Goal: Task Accomplishment & Management: Manage account settings

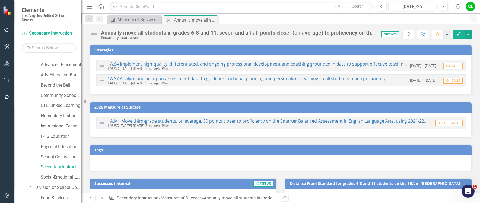
scroll to position [429, 0]
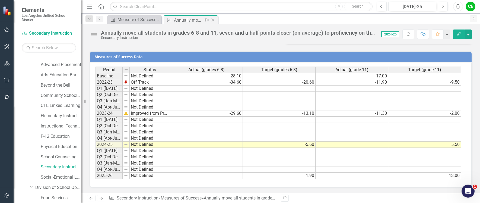
click at [214, 19] on icon "Close" at bounding box center [212, 20] width 5 height 4
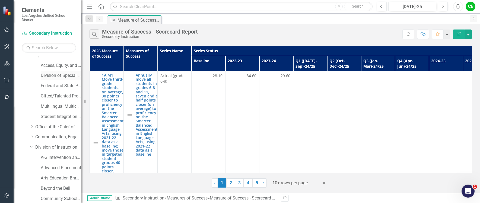
scroll to position [54, 0]
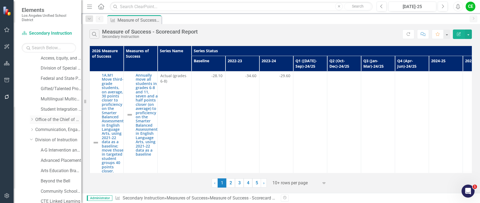
click at [32, 121] on div "Dropdown" at bounding box center [32, 119] width 4 height 5
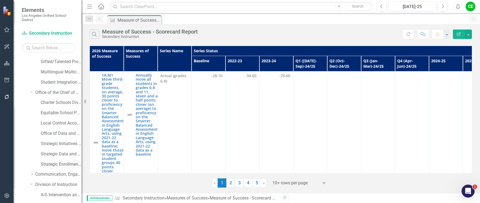
click at [56, 162] on link "Strategic Enrollment and Program Planning Office" at bounding box center [61, 165] width 41 height 6
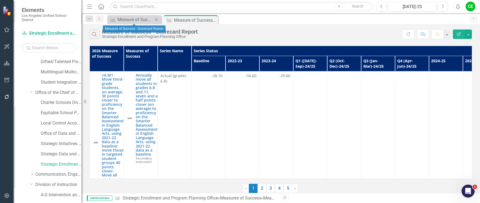
click at [156, 19] on icon "Close" at bounding box center [156, 20] width 5 height 4
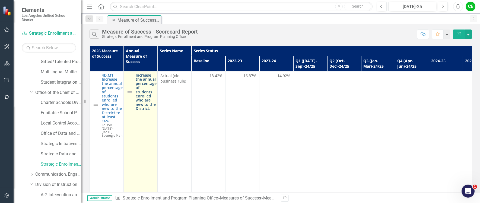
click at [149, 88] on link "Increase the annual percentage of students enrolled who are new to the District." at bounding box center [146, 92] width 21 height 38
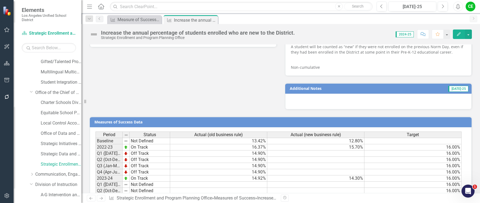
scroll to position [461, 0]
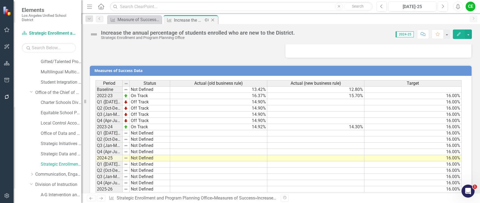
click at [211, 20] on icon "Close" at bounding box center [212, 20] width 5 height 4
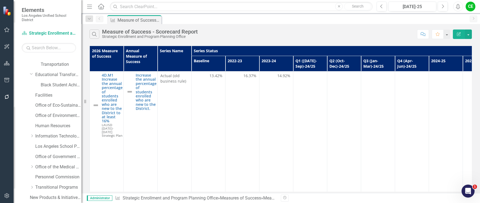
scroll to position [434, 0]
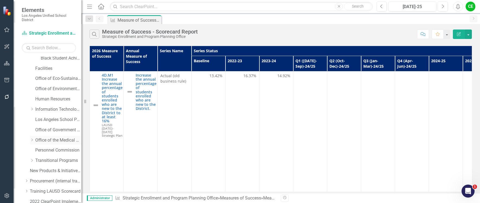
click at [33, 140] on icon "Dropdown" at bounding box center [32, 140] width 4 height 3
click at [51, 160] on link "Student Mental Health and Wellness Services" at bounding box center [61, 161] width 41 height 6
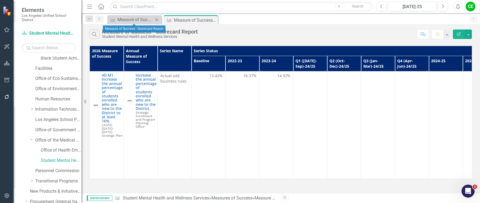
click at [156, 18] on icon "Close" at bounding box center [156, 20] width 5 height 4
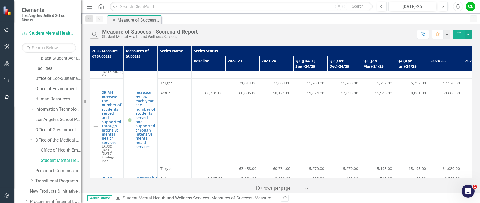
scroll to position [108, 0]
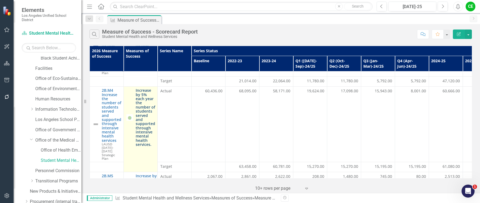
click at [144, 117] on link "Increase by 5% each year the number of students served and supported through in…" at bounding box center [146, 117] width 20 height 58
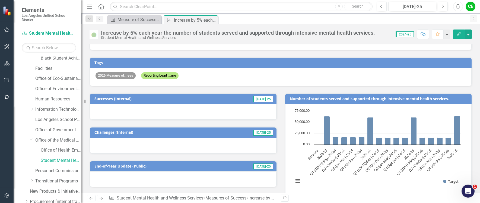
scroll to position [77, 0]
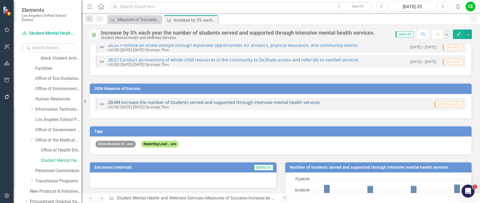
click at [248, 101] on link "2B.M4 Increase the number of students served and supported through intensive me…" at bounding box center [214, 102] width 212 height 6
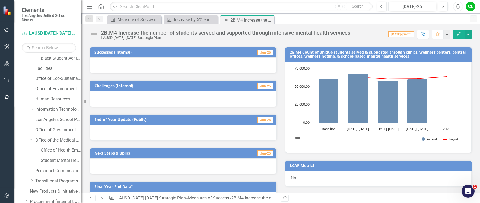
scroll to position [81, 0]
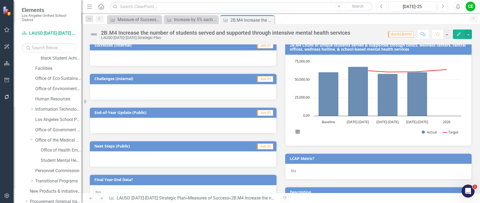
click at [381, 7] on icon "Previous" at bounding box center [381, 6] width 3 height 5
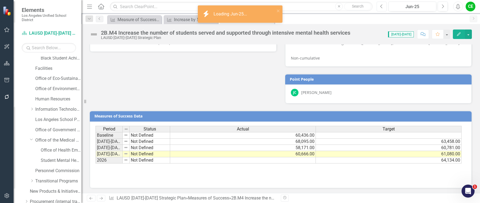
scroll to position [299, 0]
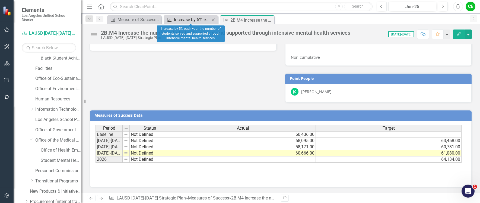
click at [190, 22] on div "Increase by 5% each year the number of students served and supported through in…" at bounding box center [192, 19] width 36 height 7
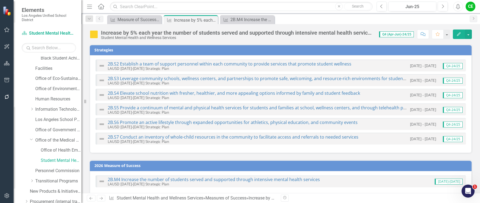
checkbox input "true"
click at [261, 33] on div "Increase by 5% each year the number of students served and supported through in…" at bounding box center [237, 33] width 272 height 6
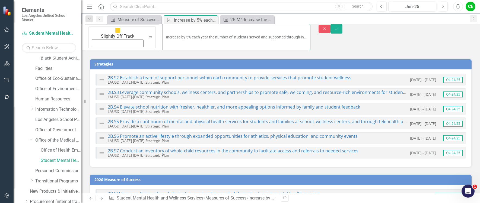
click at [282, 30] on input "Increase by 5% each year the number of students served and supported through in…" at bounding box center [236, 37] width 148 height 26
click at [330, 28] on button "Close" at bounding box center [324, 29] width 12 height 8
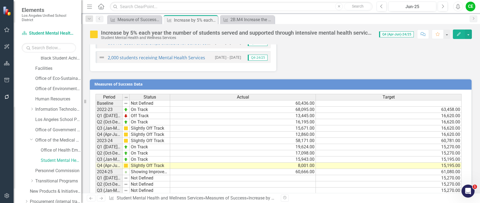
scroll to position [647, 0]
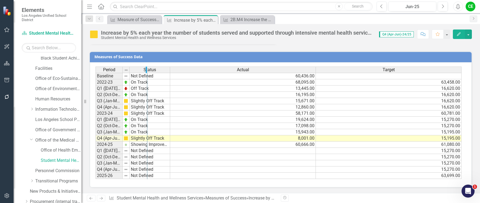
drag, startPoint x: 121, startPoint y: 69, endPoint x: 146, endPoint y: 70, distance: 24.7
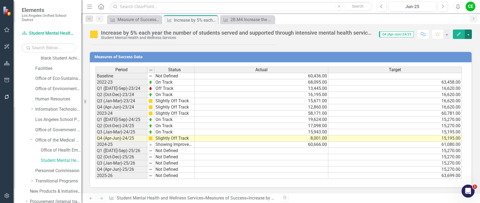
click at [469, 33] on button "button" at bounding box center [467, 34] width 7 height 9
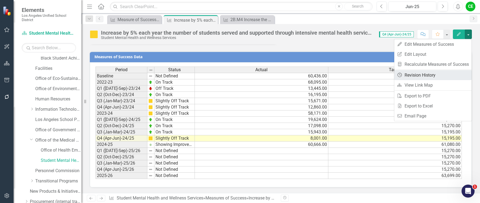
click at [423, 72] on link "Revision History Revision History" at bounding box center [432, 75] width 77 height 10
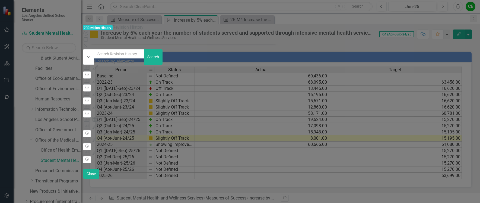
click at [91, 72] on button "Revision History" at bounding box center [87, 75] width 8 height 7
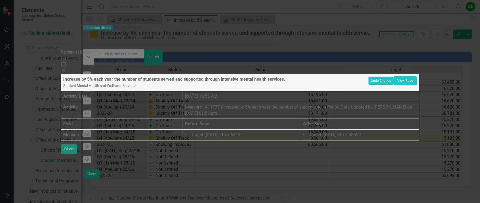
click at [77, 154] on button "Close" at bounding box center [69, 149] width 16 height 9
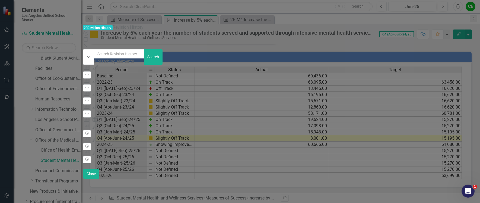
click at [88, 44] on icon "Close" at bounding box center [85, 46] width 5 height 4
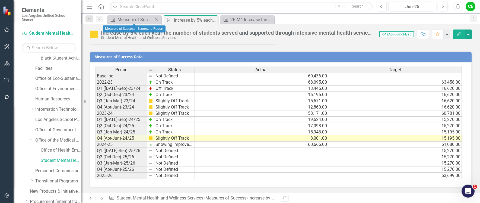
click at [130, 24] on div "Measures of Success Measure of Success - Scorecard Report Close" at bounding box center [134, 19] width 54 height 9
click at [132, 20] on div "Measure of Success - Scorecard Report" at bounding box center [135, 19] width 36 height 7
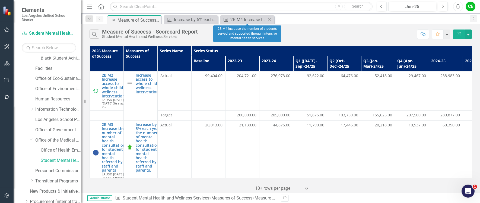
click at [269, 19] on icon "Close" at bounding box center [269, 20] width 5 height 4
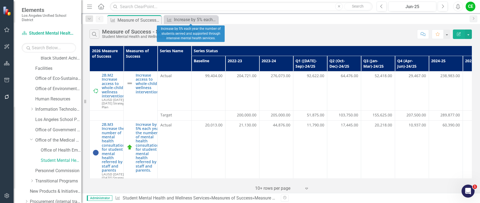
drag, startPoint x: 214, startPoint y: 20, endPoint x: 185, endPoint y: 22, distance: 29.1
click at [0, 0] on icon "Close" at bounding box center [0, 0] width 0 height 0
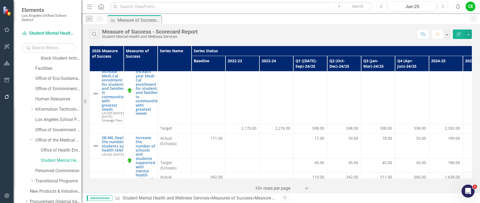
scroll to position [190, 0]
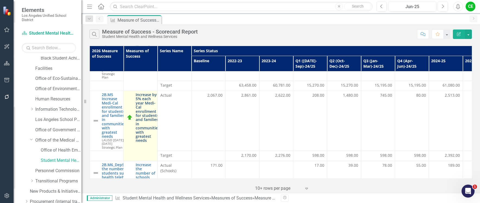
click at [150, 107] on link "Increase by 5% each year Medi-Cal enrollment for students and families in commu…" at bounding box center [148, 118] width 24 height 50
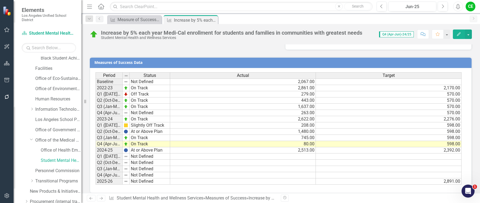
scroll to position [420, 0]
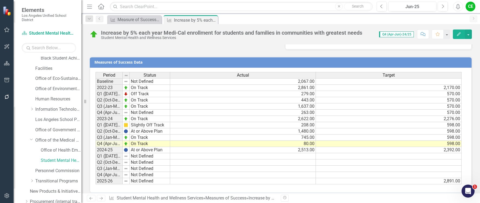
click at [311, 147] on td "2,513.00" at bounding box center [243, 150] width 146 height 6
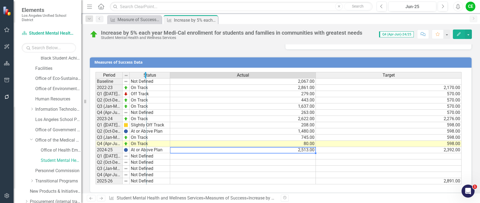
drag, startPoint x: 121, startPoint y: 69, endPoint x: 145, endPoint y: 69, distance: 23.9
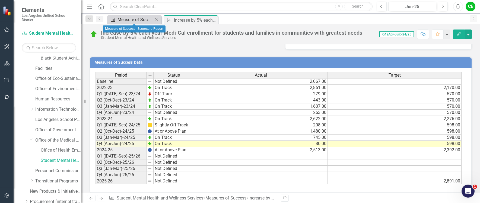
click at [123, 21] on div "Measure of Success - Scorecard Report" at bounding box center [135, 19] width 36 height 7
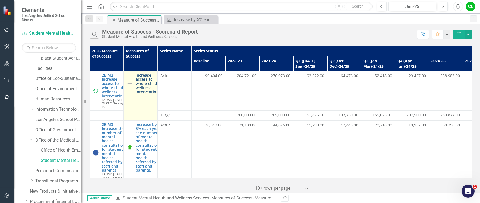
click at [146, 82] on link "Increase access to whole-child wellness interventions" at bounding box center [148, 83] width 25 height 21
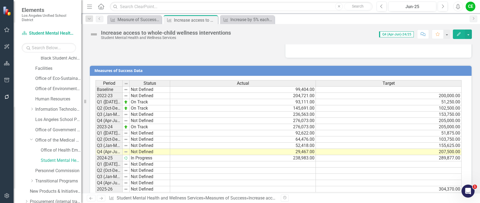
scroll to position [407, 0]
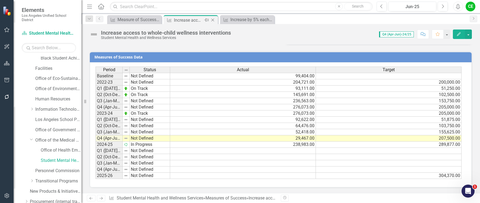
click at [213, 21] on icon at bounding box center [212, 20] width 3 height 3
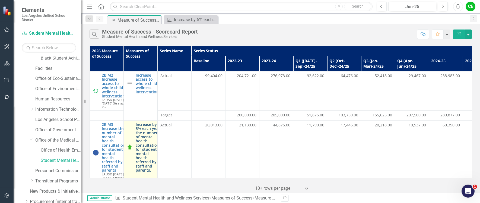
click at [143, 142] on link "Increase by 5% each year the number of mental health consultations for student …" at bounding box center [148, 148] width 25 height 50
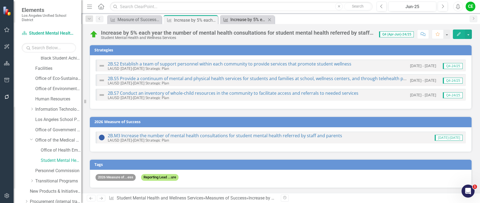
checkbox input "true"
click at [269, 18] on icon "Close" at bounding box center [269, 20] width 5 height 4
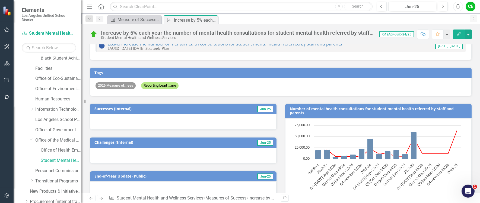
scroll to position [106, 0]
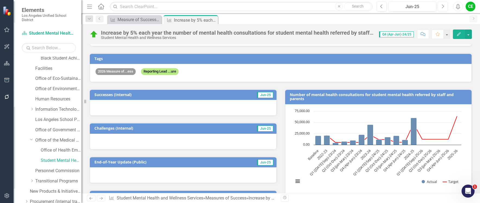
click at [445, 7] on button "Next" at bounding box center [442, 7] width 10 height 10
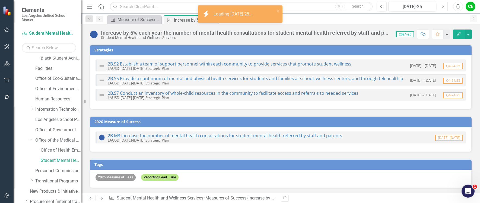
checkbox input "true"
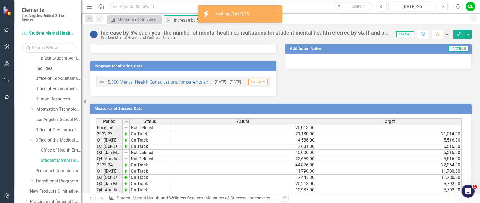
scroll to position [486, 0]
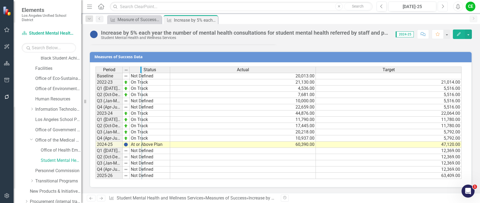
drag, startPoint x: 121, startPoint y: 70, endPoint x: 140, endPoint y: 71, distance: 19.3
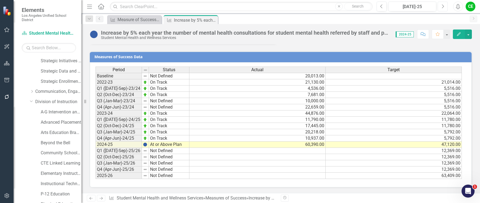
scroll to position [163, 0]
drag, startPoint x: 53, startPoint y: 113, endPoint x: 182, endPoint y: 56, distance: 140.2
click at [53, 113] on link "A-G Intervention and Support" at bounding box center [61, 114] width 41 height 6
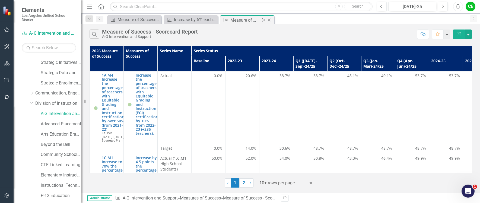
click at [268, 20] on icon "Close" at bounding box center [268, 20] width 5 height 4
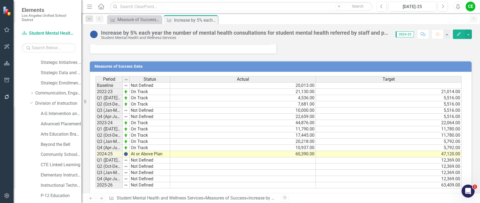
scroll to position [486, 0]
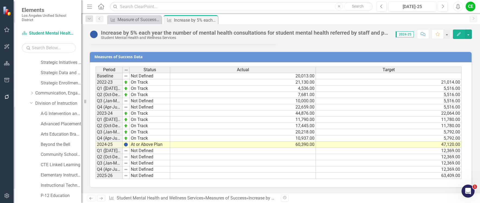
click at [137, 145] on td "At or Above Plan" at bounding box center [150, 145] width 40 height 6
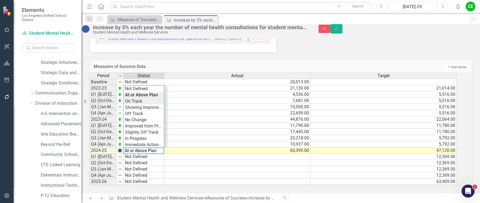
type textarea "On Track"
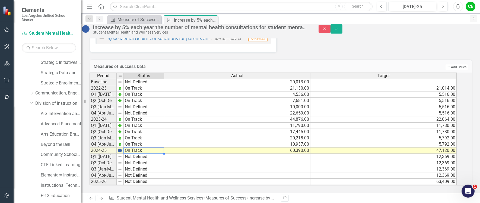
click at [142, 98] on div "Period Status Actual Target Baseline Not Defined 20,013.00 2022-23 On Track 21,…" at bounding box center [272, 129] width 367 height 113
click at [342, 29] on button "Save" at bounding box center [336, 28] width 12 height 9
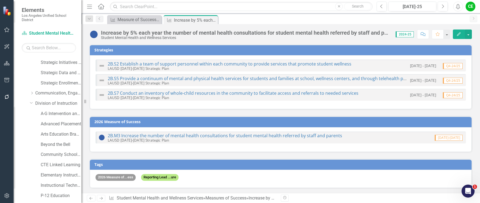
checkbox input "false"
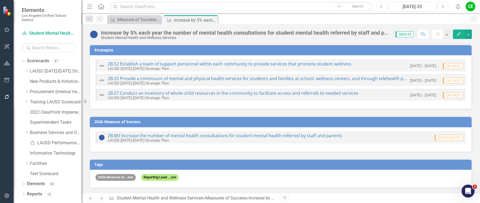
checkbox input "true"
click at [257, 137] on link "2B.M3 Increase the number of mental health consultations for student mental hea…" at bounding box center [225, 136] width 234 height 6
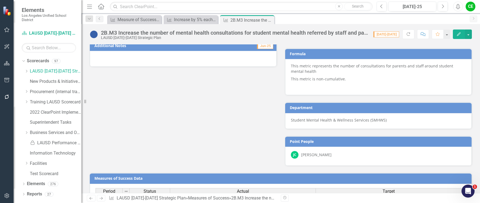
scroll to position [322, 0]
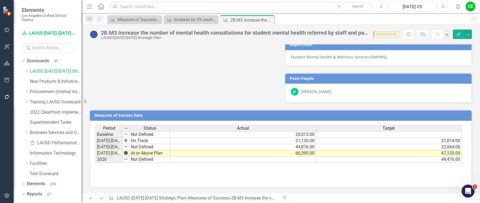
click at [398, 160] on td "49,476.00" at bounding box center [389, 160] width 146 height 6
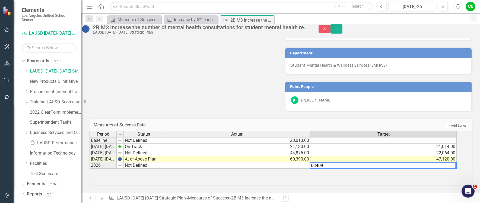
type textarea "63409"
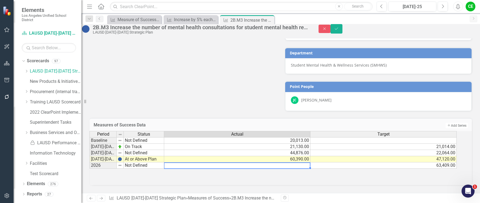
click at [295, 163] on td at bounding box center [237, 166] width 146 height 6
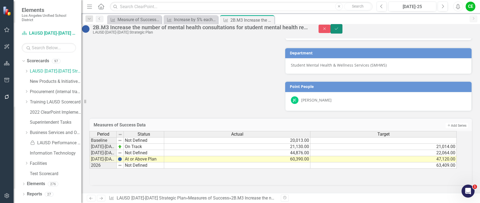
click at [342, 29] on button "Save" at bounding box center [336, 28] width 12 height 9
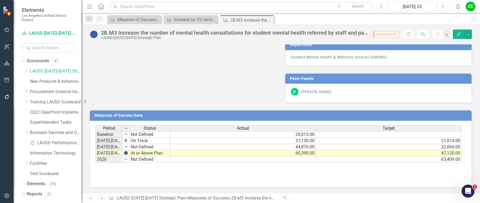
click at [384, 8] on button "Previous" at bounding box center [381, 7] width 10 height 10
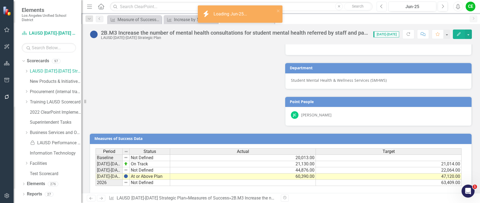
scroll to position [322, 0]
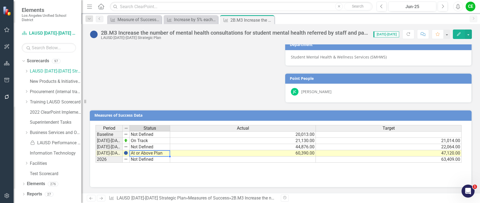
click at [149, 154] on td "At or Above Plan" at bounding box center [150, 153] width 40 height 6
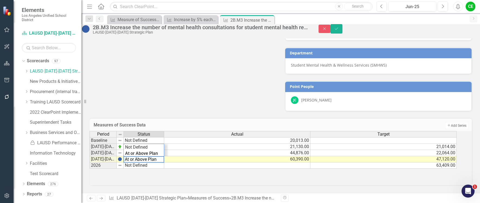
drag, startPoint x: 166, startPoint y: 157, endPoint x: 121, endPoint y: 157, distance: 44.2
click at [121, 157] on div "Period Status Actual Target Baseline Not Defined 20,013.00 [DATE]-[DATE] On Tra…" at bounding box center [272, 150] width 367 height 38
click at [136, 152] on div "Period Status Actual Target Baseline Not Defined 20,013.00 [DATE]-[DATE] On Tra…" at bounding box center [272, 150] width 367 height 38
type textarea "On Track"
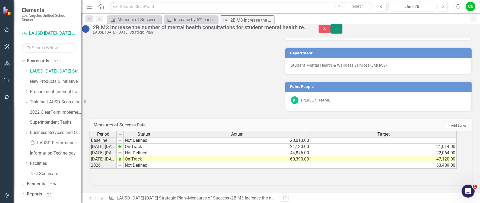
click at [342, 32] on button "Save" at bounding box center [336, 28] width 12 height 9
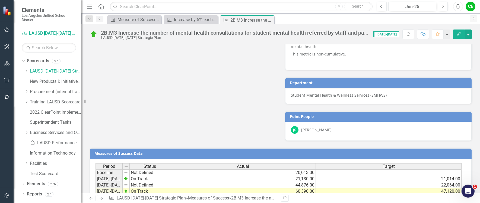
scroll to position [322, 0]
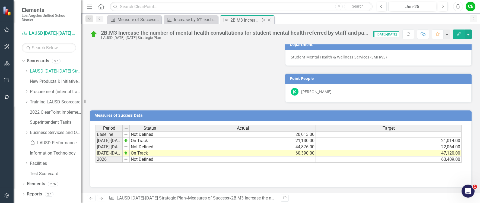
click at [270, 19] on icon "Close" at bounding box center [268, 20] width 5 height 4
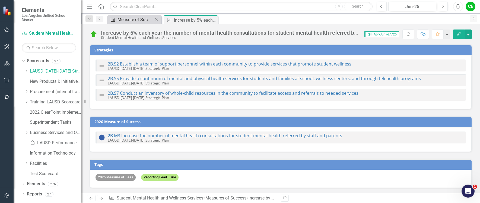
checkbox input "false"
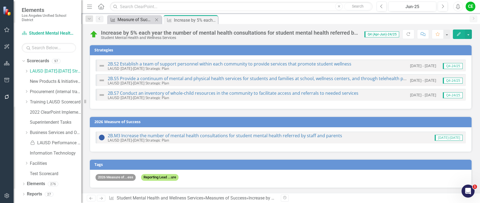
checkbox input "true"
click at [126, 20] on div "Measure of Success - Scorecard Report" at bounding box center [135, 19] width 36 height 7
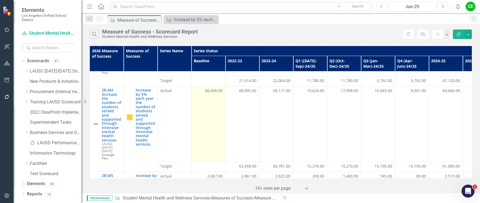
scroll to position [108, 0]
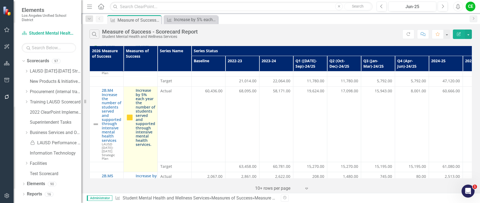
click at [148, 121] on link "Increase by 5% each year the number of students served and supported through in…" at bounding box center [146, 117] width 20 height 58
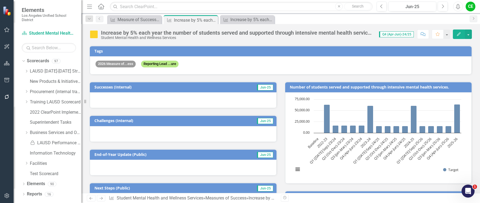
scroll to position [190, 0]
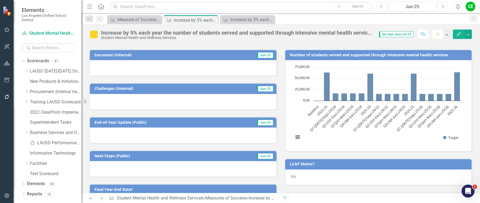
click at [441, 7] on icon "Next" at bounding box center [442, 6] width 3 height 5
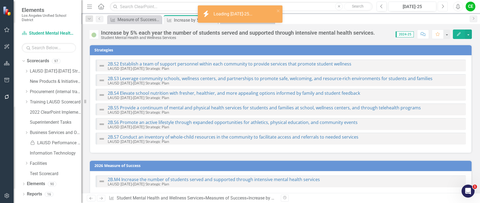
checkbox input "true"
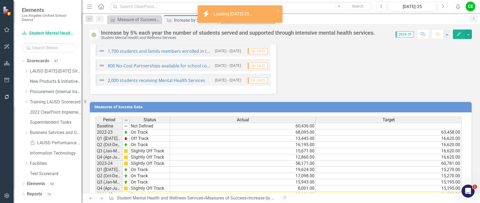
scroll to position [647, 0]
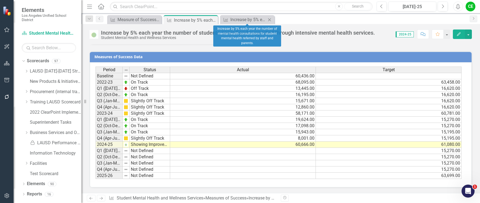
click at [270, 19] on icon "Close" at bounding box center [269, 20] width 5 height 4
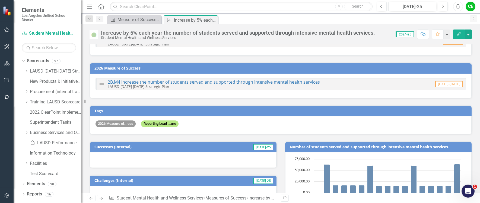
scroll to position [77, 0]
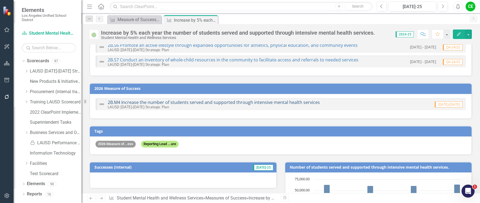
click at [237, 102] on link "2B.M4 Increase the number of students served and supported through intensive me…" at bounding box center [214, 102] width 212 height 6
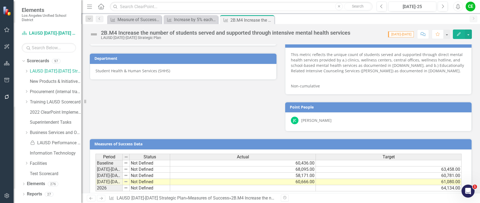
scroll to position [299, 0]
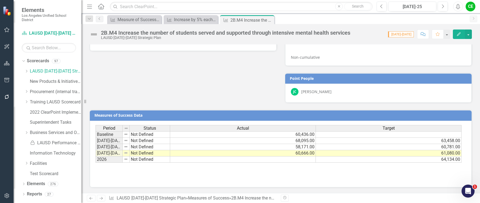
click at [406, 160] on td "64,134.00" at bounding box center [389, 160] width 146 height 6
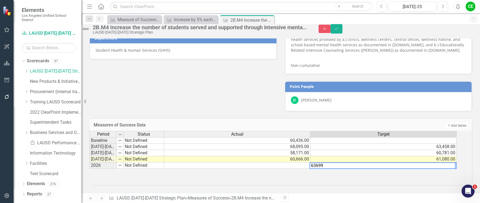
type textarea "63699"
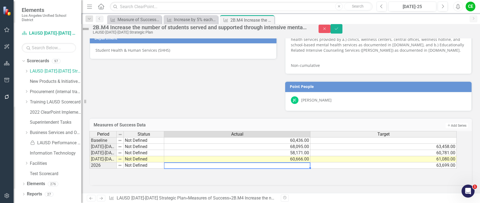
click at [310, 163] on td at bounding box center [237, 166] width 146 height 6
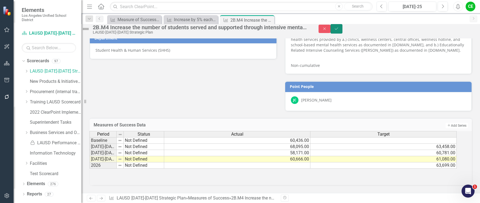
click at [339, 31] on icon "Save" at bounding box center [336, 29] width 5 height 4
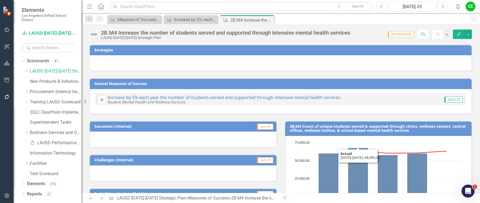
scroll to position [108, 0]
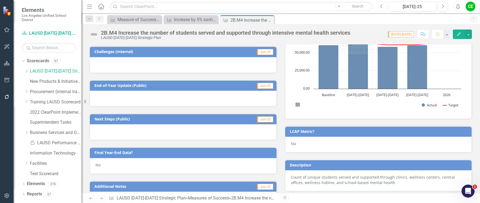
click at [381, 6] on icon "Previous" at bounding box center [381, 6] width 3 height 5
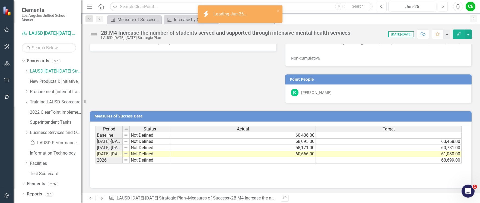
scroll to position [299, 0]
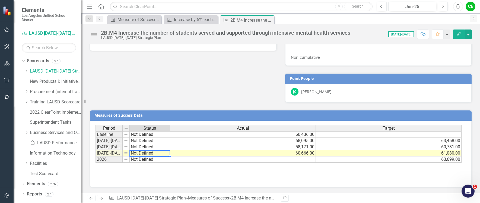
click at [149, 155] on td "Not Defined" at bounding box center [150, 153] width 40 height 6
type textarea "Not Defined"
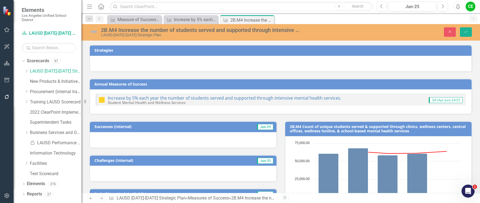
scroll to position [299, 0]
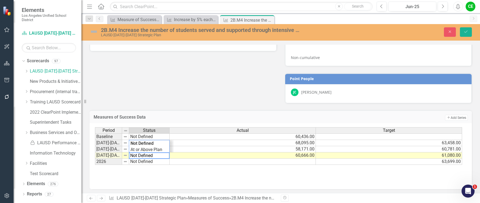
drag, startPoint x: 158, startPoint y: 156, endPoint x: 118, endPoint y: 153, distance: 40.5
click at [118, 153] on div "Period Status Actual Target Baseline Not Defined 60,436.00 2022-2023 Not Define…" at bounding box center [278, 146] width 367 height 38
click at [158, 149] on div "Period Status Actual Target Baseline Not Defined 60,436.00 2022-2023 Not Define…" at bounding box center [278, 146] width 367 height 38
type textarea "Showing Improvemet"
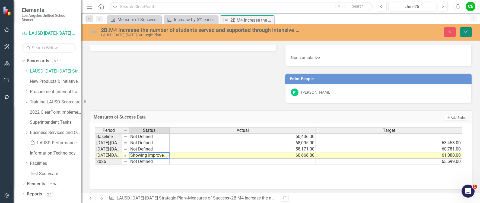
click at [467, 34] on button "Save" at bounding box center [466, 31] width 12 height 9
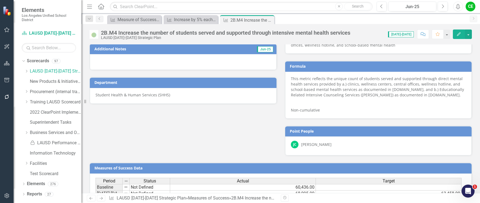
scroll to position [245, 0]
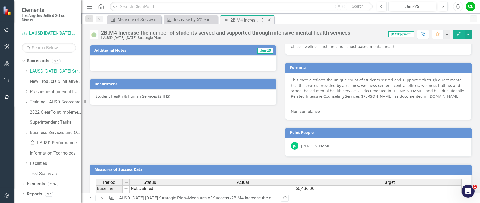
click at [270, 20] on icon "Close" at bounding box center [268, 20] width 5 height 4
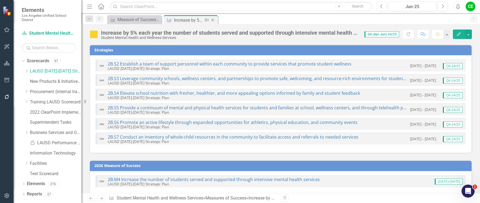
click at [213, 20] on icon "Close" at bounding box center [212, 20] width 5 height 4
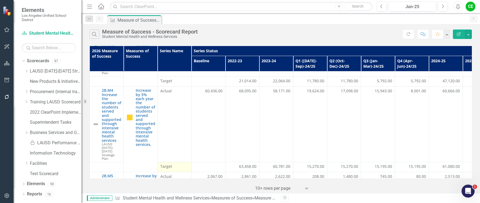
scroll to position [190, 0]
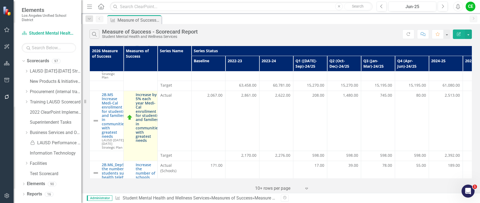
click at [148, 107] on link "Increase by 5% each year Medi-Cal enrollment for students and families in commu…" at bounding box center [148, 118] width 24 height 50
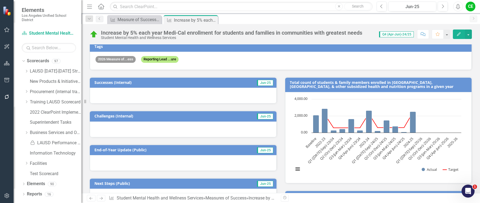
scroll to position [108, 0]
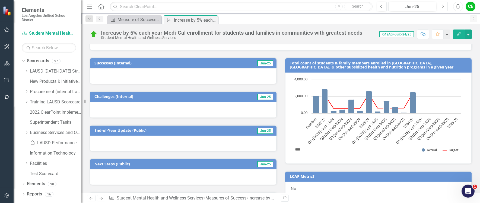
click at [444, 8] on button "Next" at bounding box center [442, 7] width 10 height 10
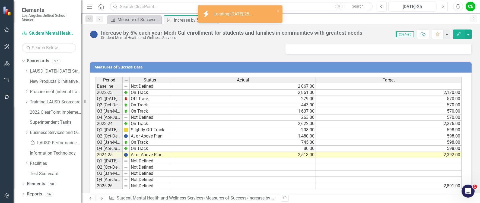
scroll to position [420, 0]
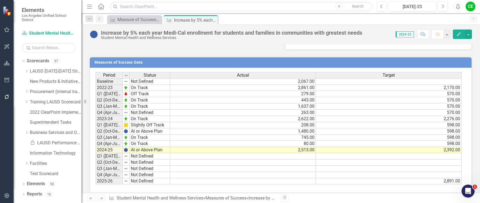
click at [313, 147] on td "2,513.00" at bounding box center [243, 150] width 146 height 6
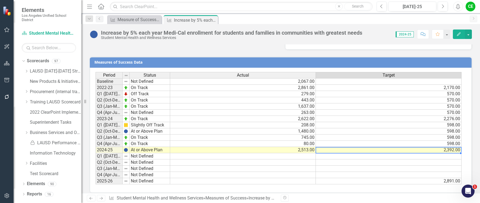
click at [402, 147] on td "2,392.00" at bounding box center [389, 150] width 146 height 6
click at [403, 178] on td "2,891.00" at bounding box center [389, 181] width 146 height 6
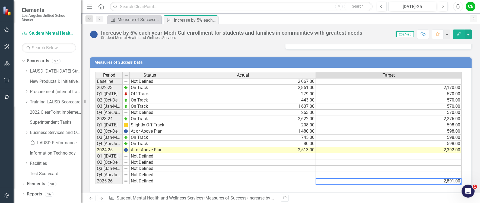
click at [140, 147] on td "At or Above Plan" at bounding box center [150, 150] width 40 height 6
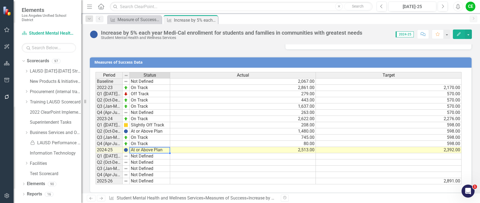
click at [140, 147] on td "At or Above Plan" at bounding box center [150, 150] width 40 height 6
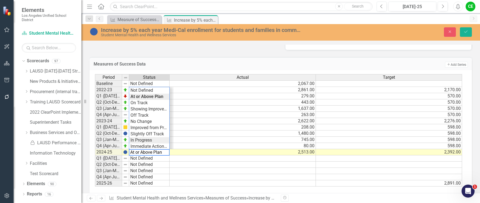
type textarea "In Progress"
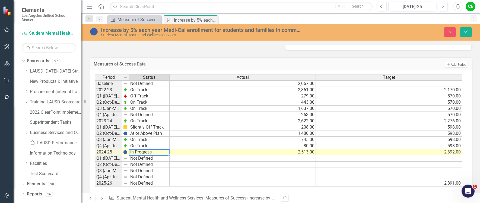
click at [143, 137] on div "Period Status Actual Target Baseline Not Defined 2,067.00 2022-23 On Track 2,86…" at bounding box center [278, 130] width 367 height 113
click at [465, 33] on icon "Save" at bounding box center [465, 32] width 5 height 4
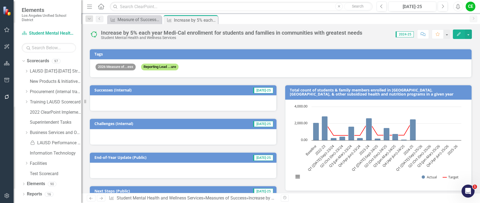
scroll to position [0, 0]
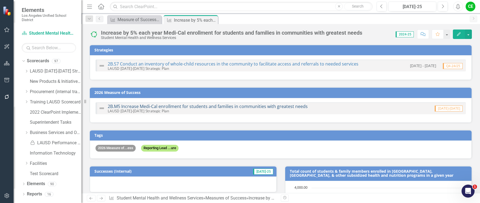
click at [189, 106] on link "2B.M5 Increase Medi-Cal enrollment for students and families in communities wit…" at bounding box center [208, 107] width 200 height 6
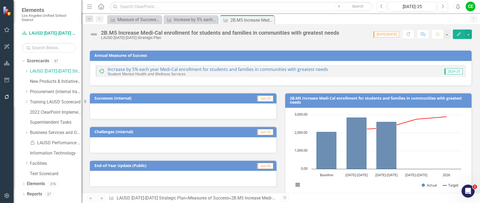
scroll to position [54, 0]
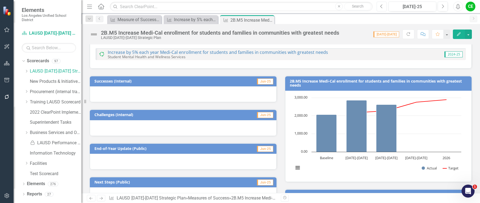
click at [379, 5] on button "Previous" at bounding box center [381, 7] width 10 height 10
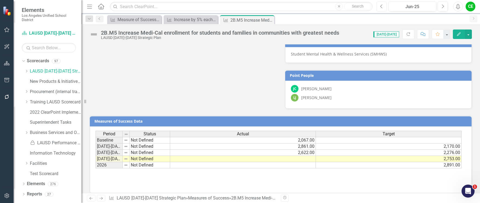
scroll to position [371, 0]
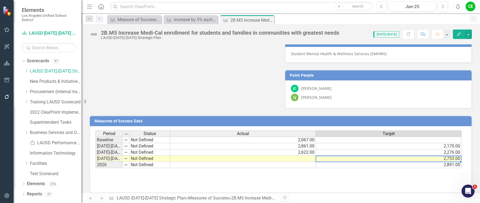
click at [339, 156] on td "2,753.00" at bounding box center [389, 159] width 146 height 6
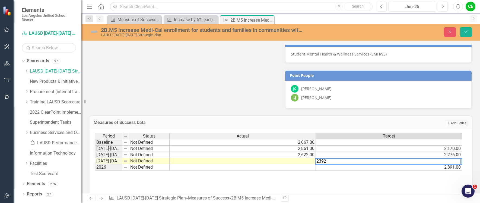
type textarea "2392"
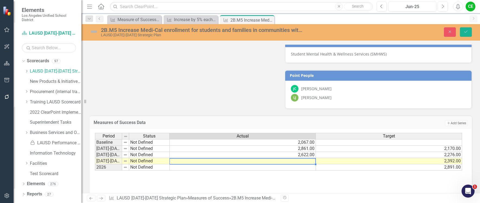
click at [292, 158] on td at bounding box center [242, 161] width 146 height 6
type textarea "2513"
click at [294, 165] on td at bounding box center [242, 168] width 146 height 6
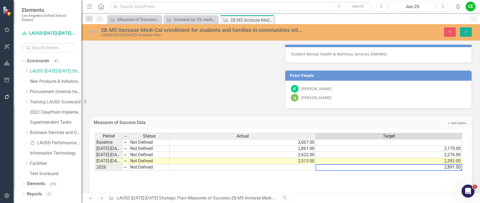
click at [372, 165] on td "2,891.00" at bounding box center [389, 168] width 146 height 6
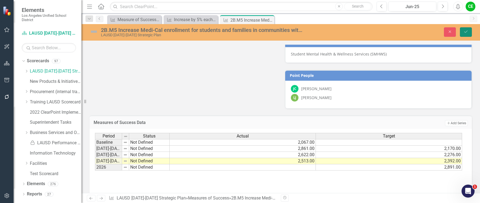
click at [462, 33] on button "Save" at bounding box center [466, 31] width 12 height 9
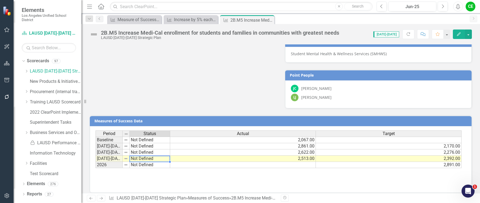
click at [135, 156] on td "Not Defined" at bounding box center [150, 159] width 40 height 6
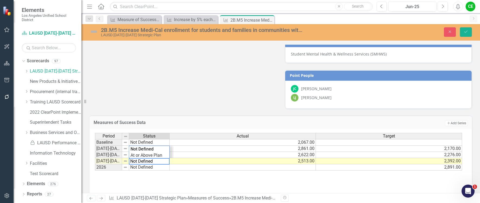
drag, startPoint x: 156, startPoint y: 155, endPoint x: 114, endPoint y: 151, distance: 42.5
click at [114, 151] on div "Period Status Actual Target Baseline Not Defined 2,067.00 2022-2023 Not Defined…" at bounding box center [278, 152] width 367 height 38
click at [148, 151] on div "Period Status Actual Target Baseline Not Defined 2,067.00 2022-2023 Not Defined…" at bounding box center [278, 152] width 367 height 38
type textarea "In Progress"
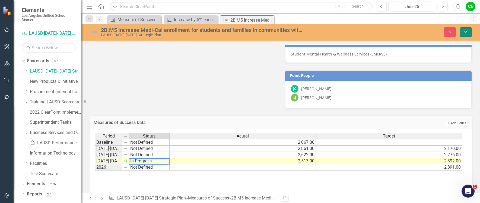
click at [468, 33] on button "Save" at bounding box center [466, 31] width 12 height 9
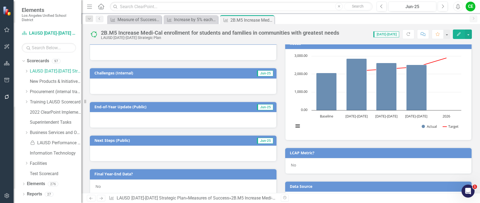
scroll to position [136, 0]
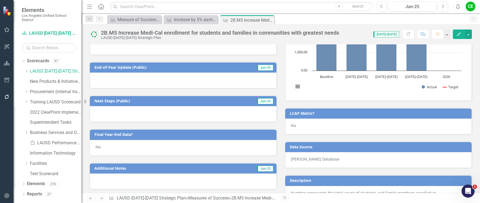
click at [109, 147] on div "No" at bounding box center [183, 148] width 187 height 16
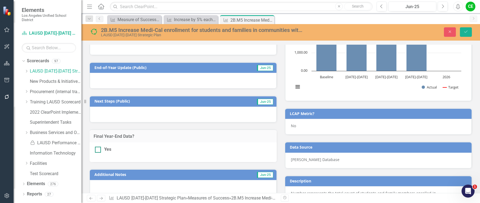
click at [99, 150] on div at bounding box center [98, 150] width 6 height 6
click at [98, 150] on input "Yes" at bounding box center [97, 149] width 4 height 4
checkbox input "true"
click at [466, 32] on icon "Save" at bounding box center [465, 32] width 5 height 4
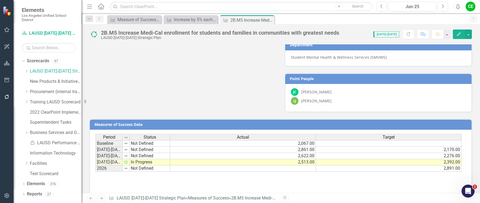
scroll to position [371, 0]
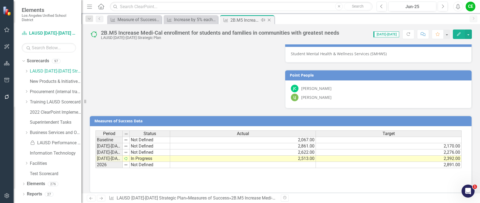
click at [270, 20] on icon "Close" at bounding box center [268, 20] width 5 height 4
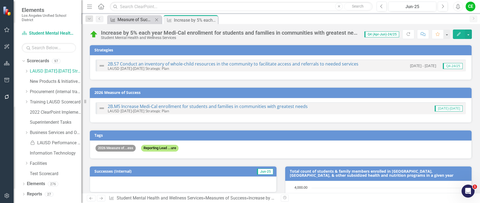
click at [137, 19] on div "Measure of Success - Scorecard Report" at bounding box center [135, 19] width 36 height 7
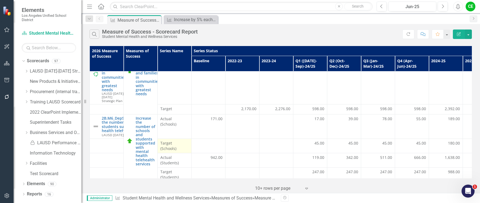
scroll to position [240, 0]
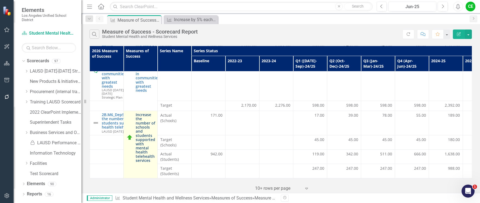
click at [145, 126] on link "Increase the number of schools and students supported with mental health telehe…" at bounding box center [146, 138] width 20 height 50
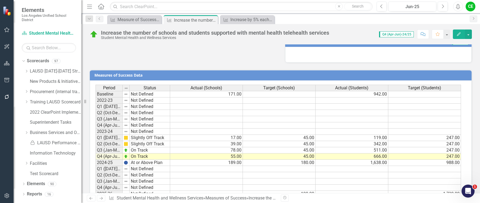
scroll to position [445, 0]
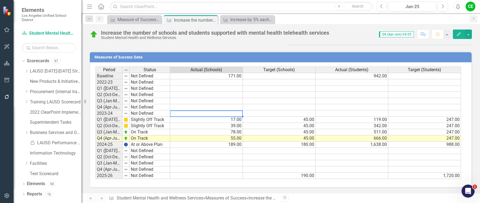
click at [223, 115] on td at bounding box center [206, 114] width 73 height 6
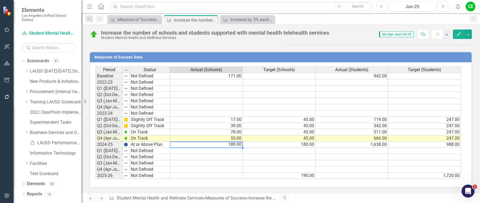
click at [222, 145] on td "189.00" at bounding box center [206, 145] width 73 height 6
click at [202, 115] on td at bounding box center [206, 114] width 73 height 6
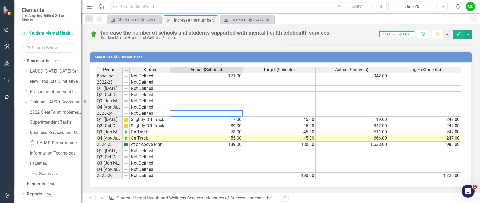
click at [202, 115] on td at bounding box center [206, 114] width 73 height 6
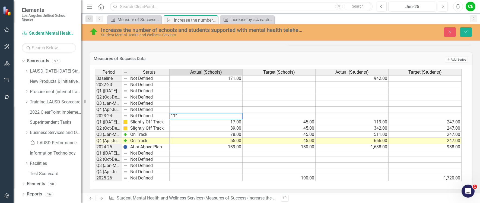
type textarea "171"
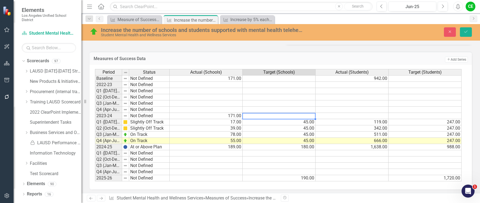
click at [95, 114] on div "Period Status Actual (Schools) Target (Schools) Actual (Students) Target (Stude…" at bounding box center [95, 125] width 0 height 113
click at [230, 79] on td "171.00" at bounding box center [205, 78] width 73 height 7
click at [466, 31] on icon "Save" at bounding box center [465, 32] width 5 height 4
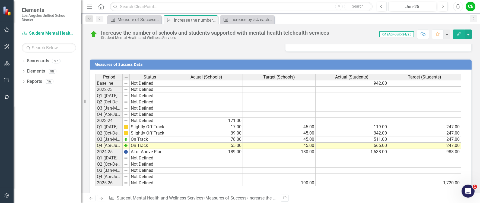
scroll to position [445, 0]
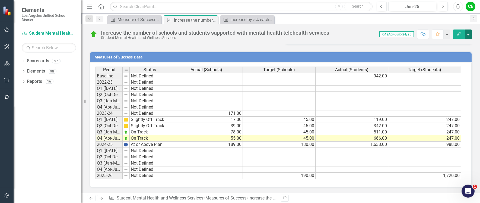
click at [468, 35] on button "button" at bounding box center [467, 34] width 7 height 9
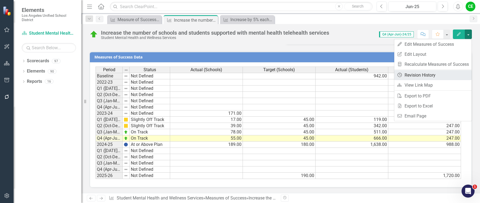
click at [425, 75] on link "Revision History Revision History" at bounding box center [432, 75] width 77 height 10
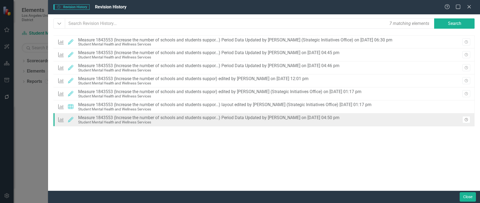
click at [466, 119] on icon "button" at bounding box center [465, 119] width 3 height 3
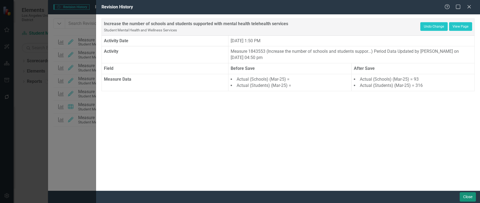
click at [468, 196] on button "Close" at bounding box center [467, 196] width 16 height 9
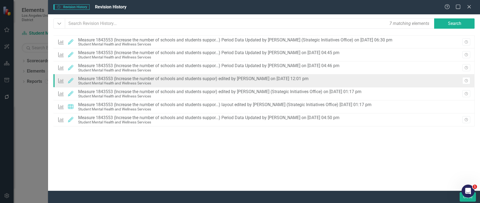
click at [470, 79] on div "Measures of Success Edited Measure 1843553 (Increase the number of schools and …" at bounding box center [263, 81] width 421 height 13
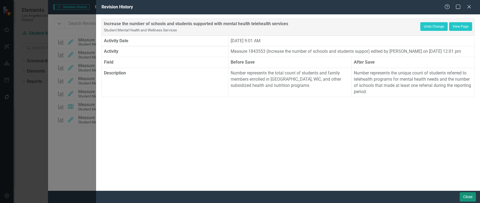
drag, startPoint x: 465, startPoint y: 195, endPoint x: 4, endPoint y: 10, distance: 497.7
click at [465, 195] on button "Close" at bounding box center [467, 196] width 16 height 9
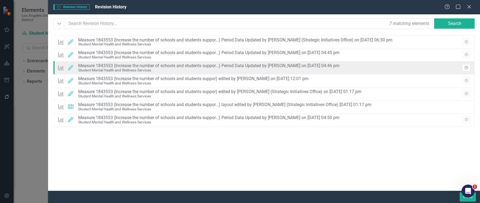
click at [467, 65] on button "Revision History" at bounding box center [466, 67] width 8 height 7
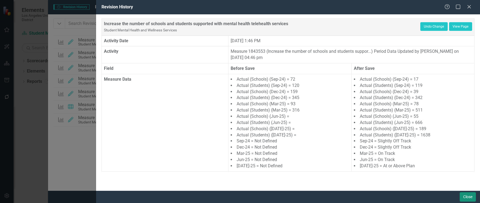
drag, startPoint x: 465, startPoint y: 198, endPoint x: 4, endPoint y: 8, distance: 498.9
click at [465, 198] on button "Close" at bounding box center [467, 196] width 16 height 9
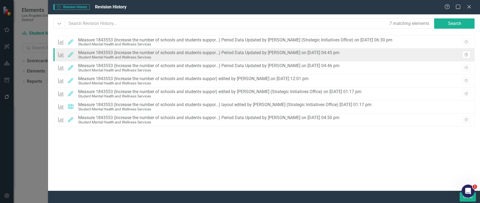
click at [468, 52] on button "Revision History" at bounding box center [466, 54] width 8 height 7
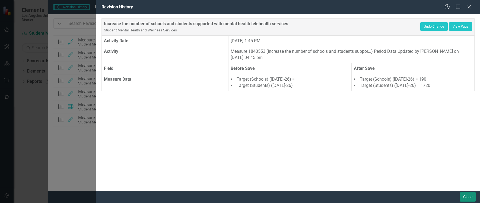
click at [467, 197] on button "Close" at bounding box center [467, 196] width 16 height 9
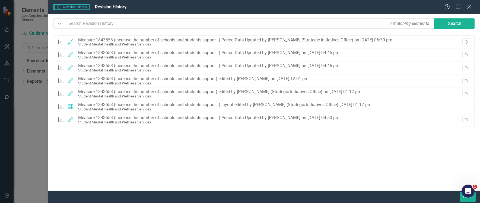
click at [469, 5] on icon "Close" at bounding box center [468, 6] width 7 height 5
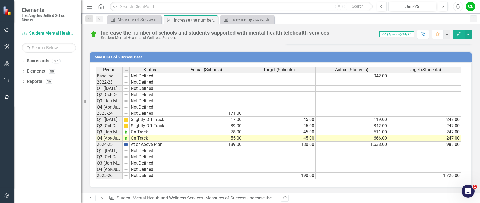
click at [230, 115] on td "171.00" at bounding box center [206, 114] width 73 height 6
click at [469, 34] on button "button" at bounding box center [467, 34] width 7 height 9
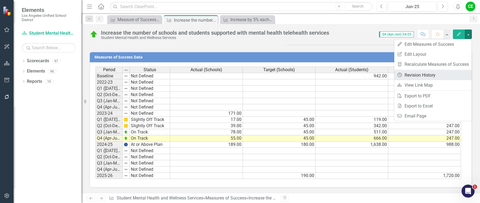
click at [424, 75] on link "Revision History Revision History" at bounding box center [432, 75] width 77 height 10
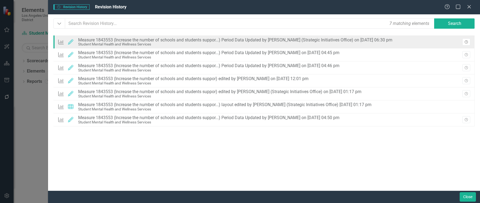
click at [464, 42] on icon "button" at bounding box center [465, 41] width 3 height 3
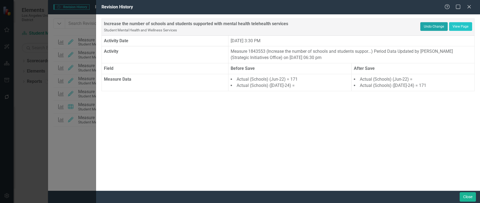
click at [438, 26] on button "Undo Change" at bounding box center [433, 26] width 27 height 9
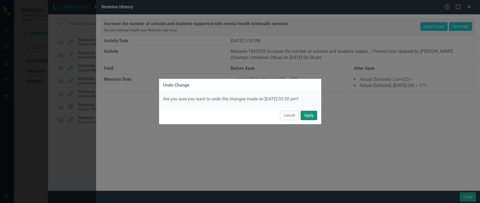
click at [313, 115] on button "Apply" at bounding box center [308, 115] width 17 height 9
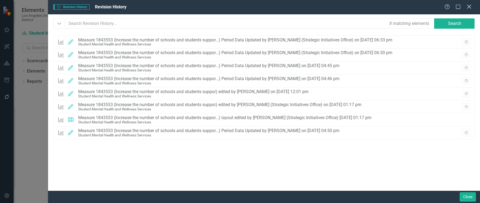
click at [468, 7] on icon "Close" at bounding box center [468, 6] width 7 height 5
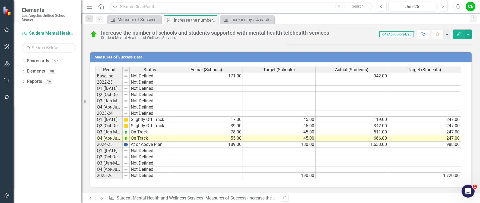
click at [470, 7] on div "CE" at bounding box center [470, 7] width 10 height 10
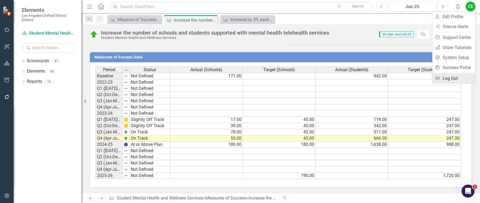
click at [459, 80] on link "Logout Log Out" at bounding box center [453, 78] width 43 height 10
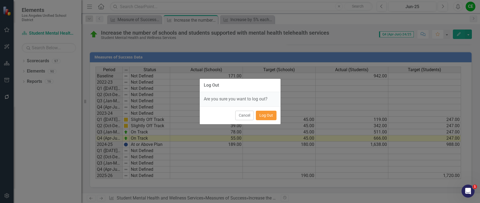
click at [272, 116] on button "Log Out" at bounding box center [266, 115] width 21 height 9
